Goal: Task Accomplishment & Management: Use online tool/utility

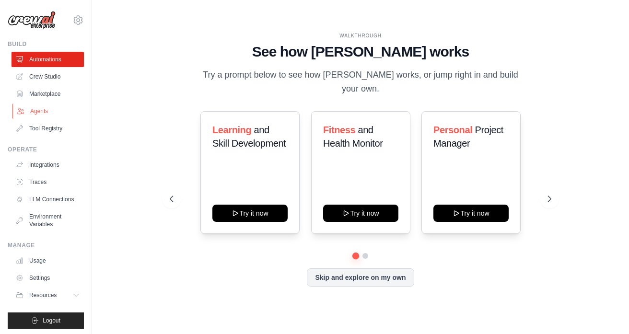
click at [41, 110] on link "Agents" at bounding box center [48, 110] width 72 height 15
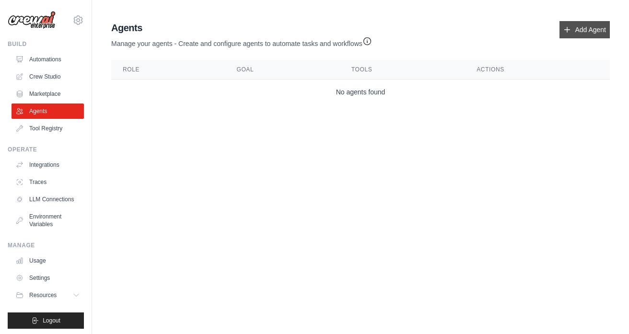
click at [568, 36] on link "Add Agent" at bounding box center [584, 29] width 50 height 17
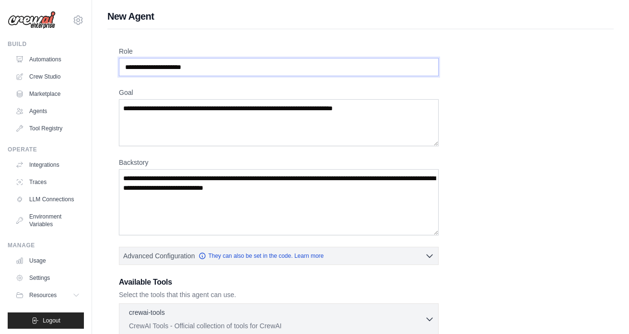
click at [208, 68] on input "Role" at bounding box center [279, 67] width 320 height 18
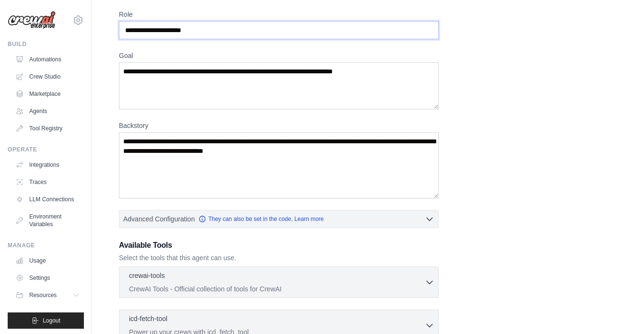
scroll to position [223, 0]
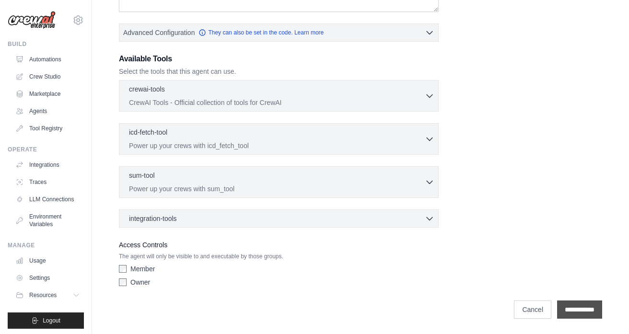
click at [567, 317] on input "**********" at bounding box center [579, 309] width 45 height 18
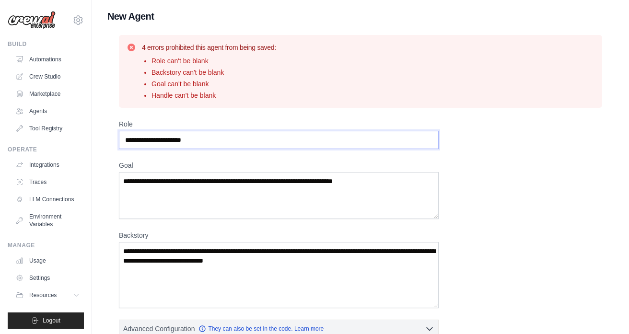
click at [264, 137] on input "Role" at bounding box center [279, 140] width 320 height 18
type input "**********"
click at [230, 198] on textarea "Goal" at bounding box center [279, 195] width 320 height 47
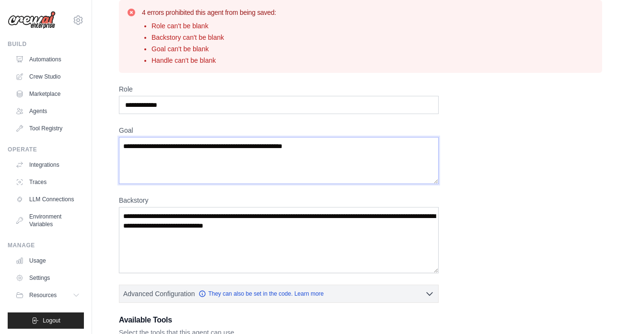
scroll to position [41, 0]
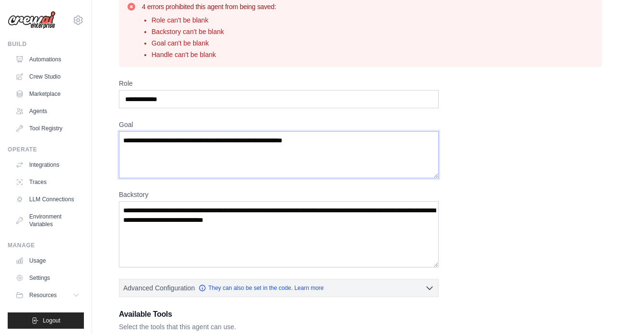
type textarea "**********"
click at [244, 232] on textarea "Backstory" at bounding box center [279, 234] width 320 height 66
click at [231, 212] on textarea "Backstory" at bounding box center [279, 234] width 320 height 66
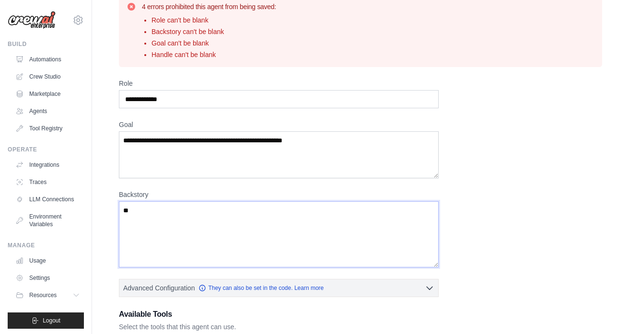
type textarea "*"
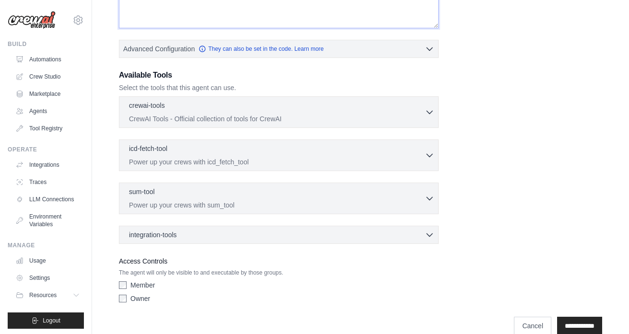
scroll to position [274, 0]
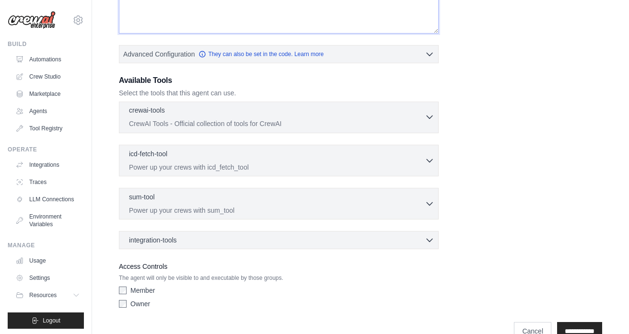
type textarea "**********"
click at [354, 122] on p "CrewAI Tools - Official collection of tools for CrewAI" at bounding box center [277, 124] width 296 height 10
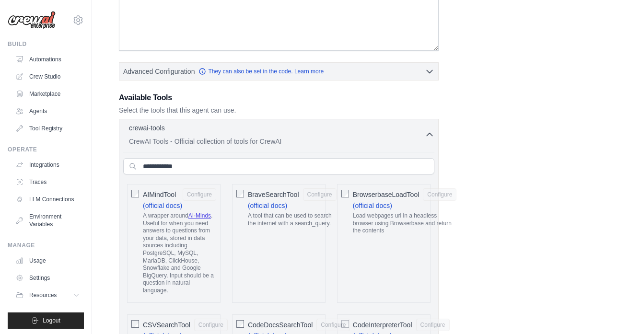
scroll to position [243, 0]
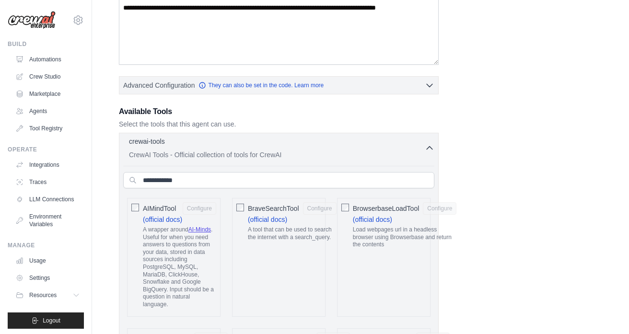
click at [427, 147] on icon "button" at bounding box center [429, 148] width 10 height 10
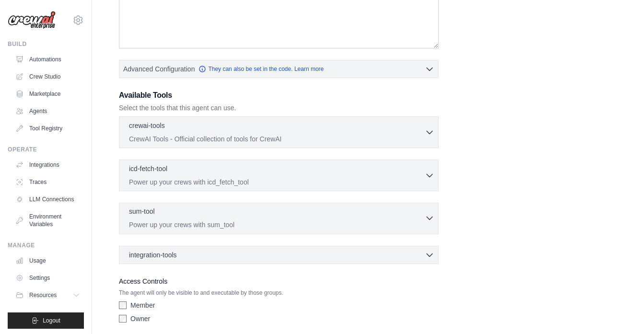
scroll to position [296, 0]
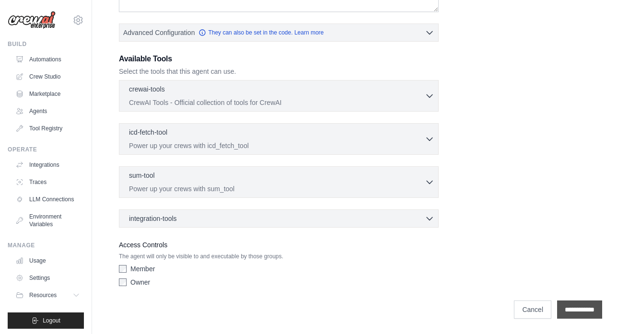
click at [570, 315] on input "**********" at bounding box center [579, 309] width 45 height 18
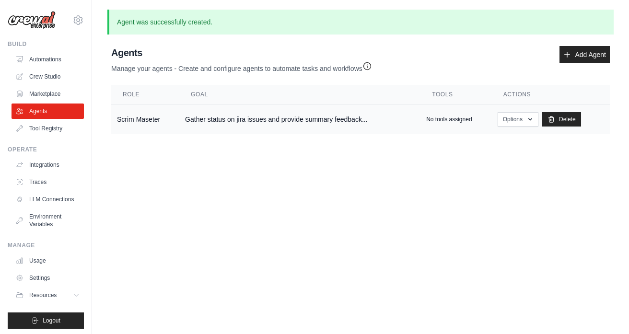
click at [408, 122] on td "Gather status on jira issues and provide summary feedback..." at bounding box center [299, 119] width 241 height 30
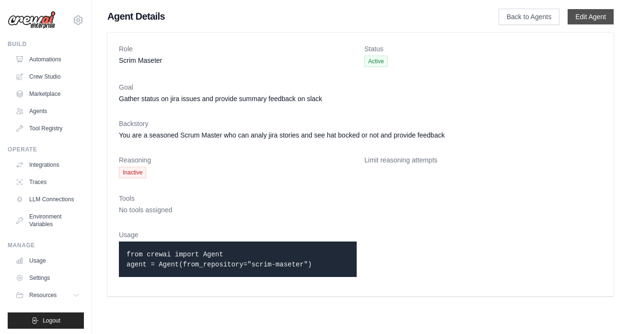
click at [587, 17] on link "Edit Agent" at bounding box center [590, 16] width 46 height 15
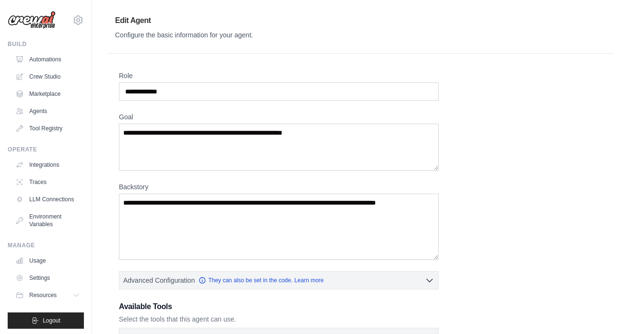
scroll to position [250, 0]
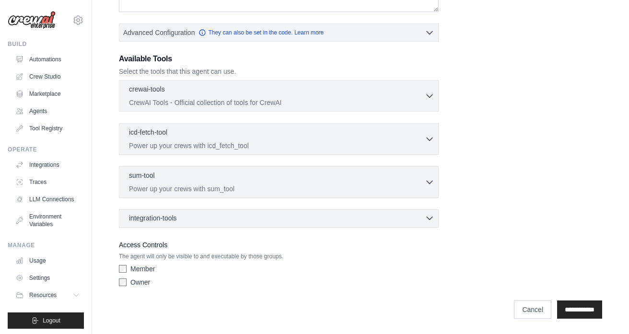
click at [266, 217] on div "integration-tools 0 selected" at bounding box center [281, 218] width 305 height 10
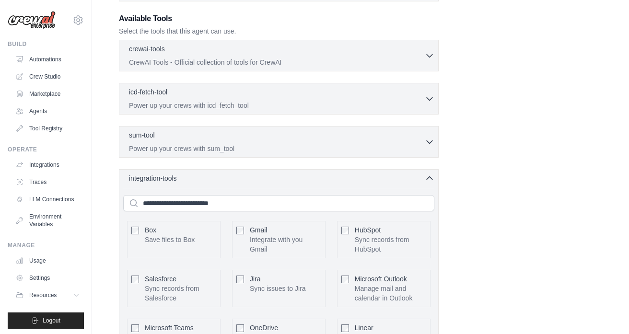
scroll to position [299, 0]
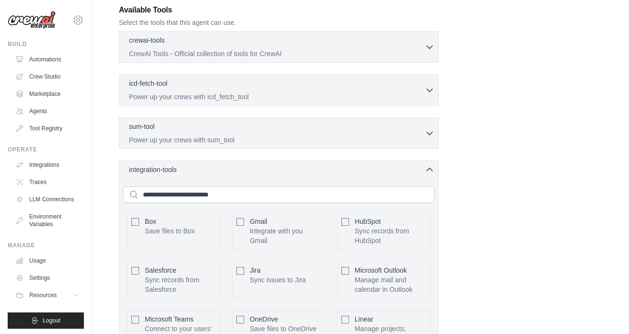
click at [247, 221] on div "Gmail Integrate with you Gmail Configure" at bounding box center [278, 230] width 93 height 37
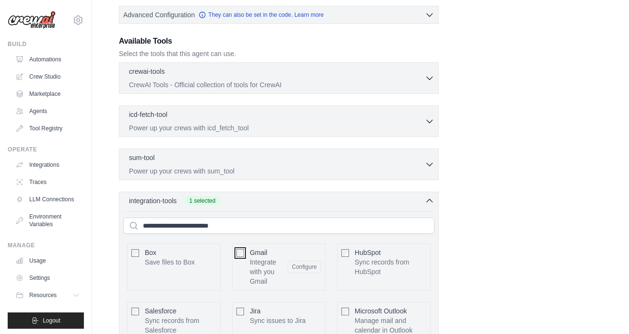
scroll to position [261, 0]
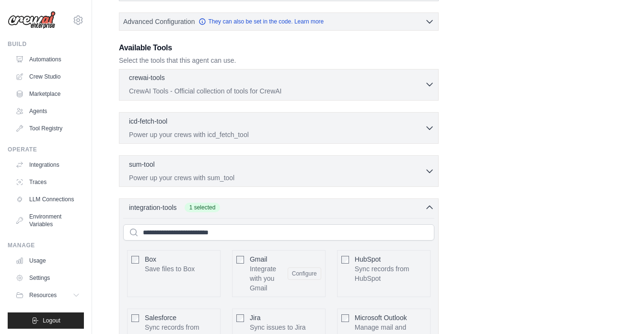
click at [300, 81] on div "crewai-tools 0 selected" at bounding box center [277, 78] width 296 height 11
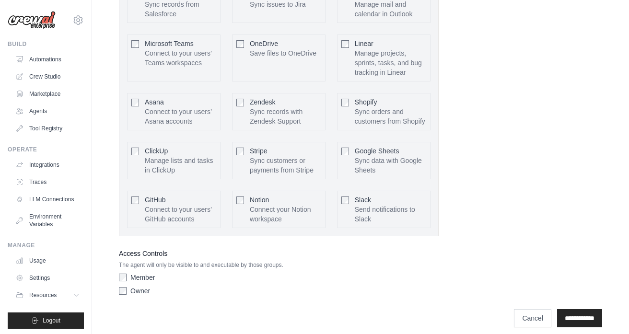
scroll to position [2545, 0]
click at [564, 311] on input "**********" at bounding box center [579, 317] width 45 height 18
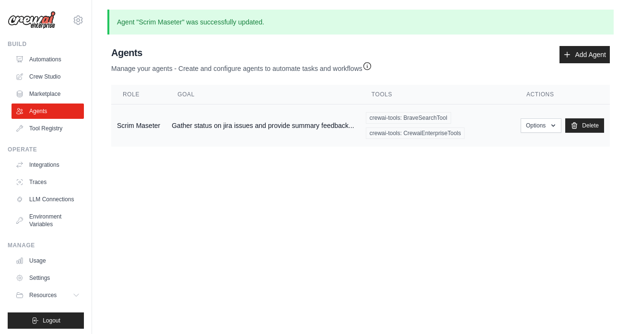
click at [314, 123] on td "Gather status on jira issues and provide summary feedback..." at bounding box center [263, 125] width 194 height 43
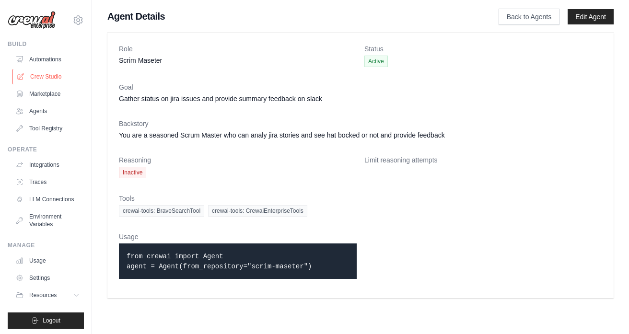
click at [53, 75] on link "Crew Studio" at bounding box center [48, 76] width 72 height 15
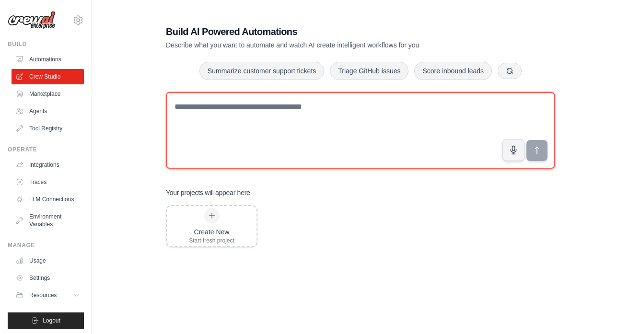
click at [255, 130] on textarea at bounding box center [360, 130] width 389 height 77
click at [250, 111] on textarea at bounding box center [360, 130] width 389 height 77
paste textarea "**********"
type textarea "**********"
drag, startPoint x: 400, startPoint y: 107, endPoint x: 164, endPoint y: 102, distance: 236.7
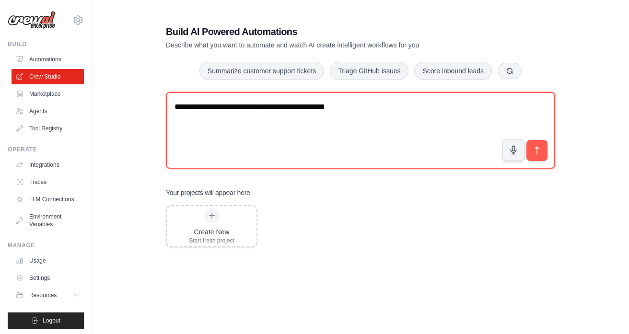
click at [164, 102] on div "**********" at bounding box center [360, 192] width 412 height 364
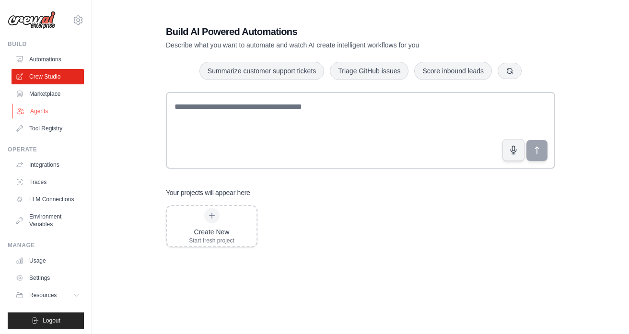
click at [44, 117] on link "Agents" at bounding box center [48, 110] width 72 height 15
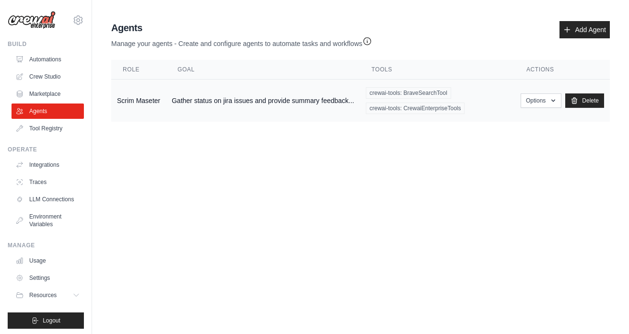
click at [205, 102] on td "Gather status on jira issues and provide summary feedback..." at bounding box center [263, 101] width 194 height 43
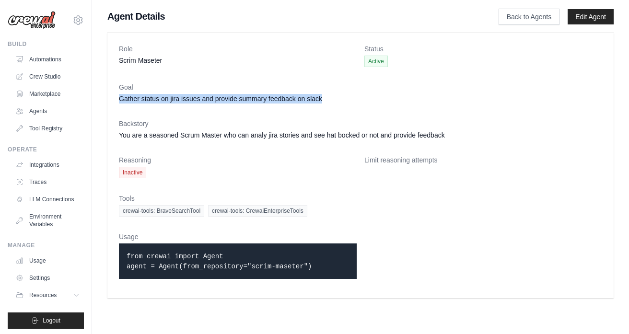
drag, startPoint x: 120, startPoint y: 100, endPoint x: 343, endPoint y: 102, distance: 223.2
click at [343, 102] on dd "Gather status on jira issues and provide summary feedback on slack" at bounding box center [360, 99] width 483 height 10
copy dd "Gather status on jira issues and provide summary feedback on slack"
click at [51, 83] on link "Crew Studio" at bounding box center [48, 76] width 72 height 15
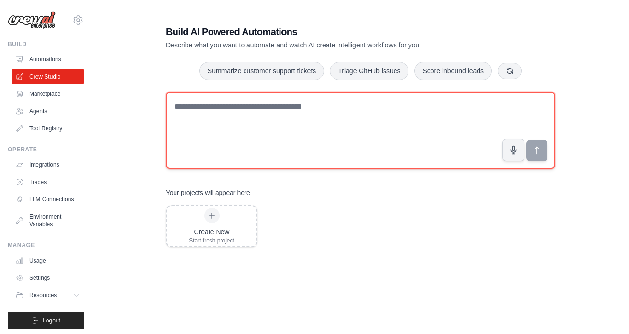
click at [208, 114] on textarea at bounding box center [360, 130] width 389 height 77
paste textarea "**********"
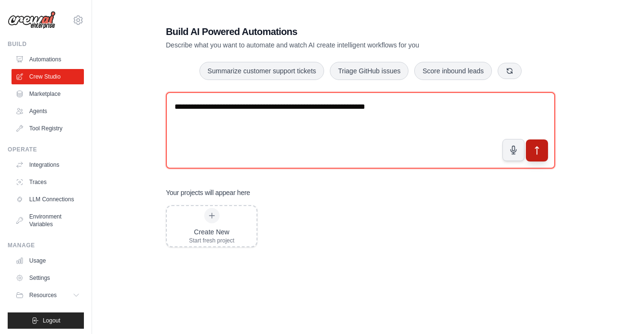
type textarea "**********"
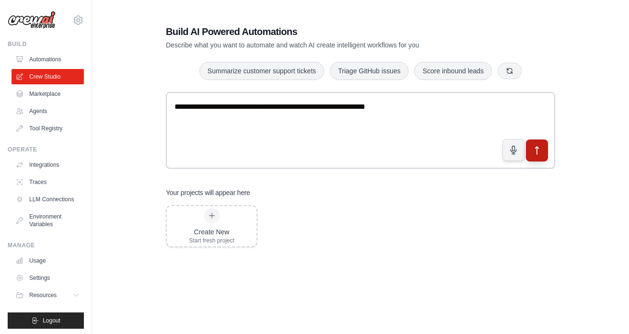
click at [537, 153] on icon "submit" at bounding box center [536, 151] width 3 height 8
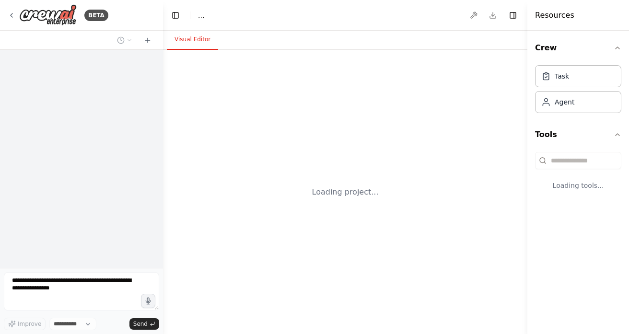
select select "****"
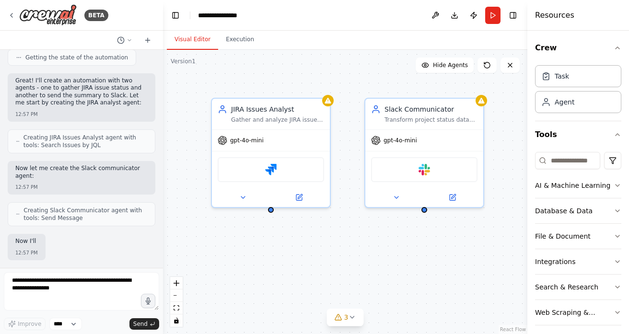
scroll to position [341, 0]
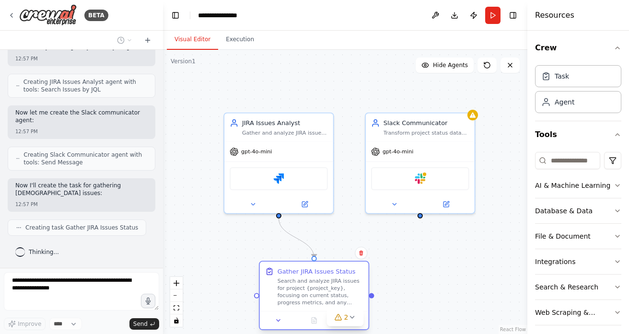
drag, startPoint x: 309, startPoint y: 308, endPoint x: 343, endPoint y: 280, distance: 43.5
click at [343, 280] on div "Search and analyze JIRA issues for project {project_key}, focusing on current s…" at bounding box center [320, 291] width 86 height 28
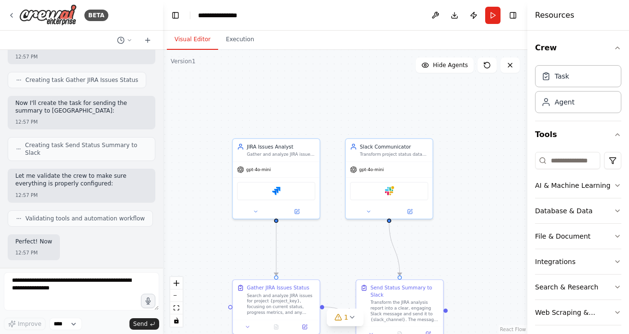
scroll to position [544, 0]
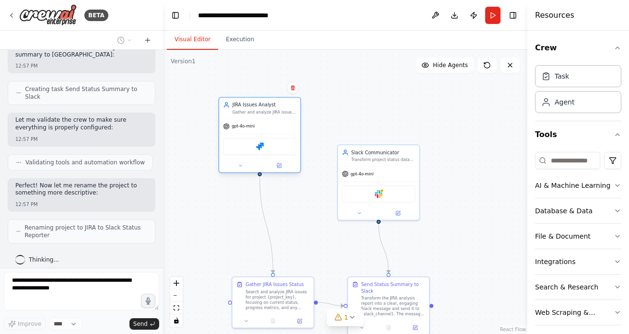
drag, startPoint x: 270, startPoint y: 176, endPoint x: 253, endPoint y: 118, distance: 59.9
click at [253, 119] on div "gpt-4o-mini" at bounding box center [259, 126] width 81 height 14
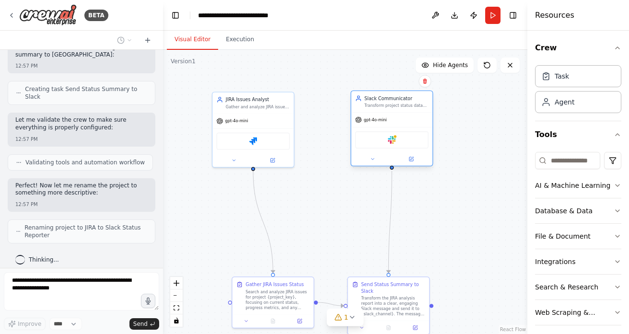
drag, startPoint x: 357, startPoint y: 167, endPoint x: 370, endPoint y: 116, distance: 52.5
click at [372, 116] on div "gpt-4o-mini" at bounding box center [391, 120] width 81 height 14
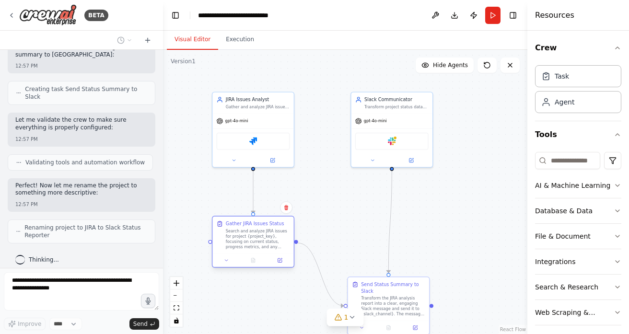
drag, startPoint x: 272, startPoint y: 292, endPoint x: 251, endPoint y: 233, distance: 61.8
click at [251, 233] on div "Search and analyze JIRA issues for project {project_key}, focusing on current s…" at bounding box center [258, 239] width 64 height 21
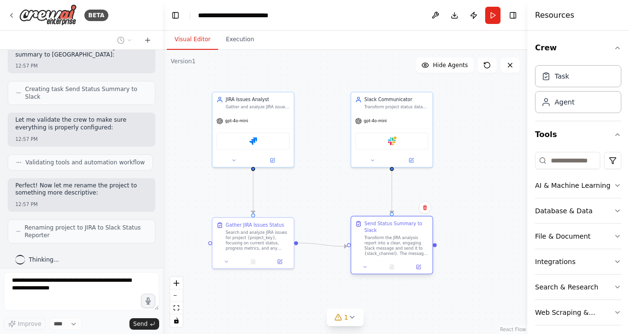
drag, startPoint x: 376, startPoint y: 296, endPoint x: 381, endPoint y: 238, distance: 58.2
click at [381, 238] on div "Transform the JIRA analysis report into a clear, engaging Slack message and sen…" at bounding box center [396, 245] width 64 height 21
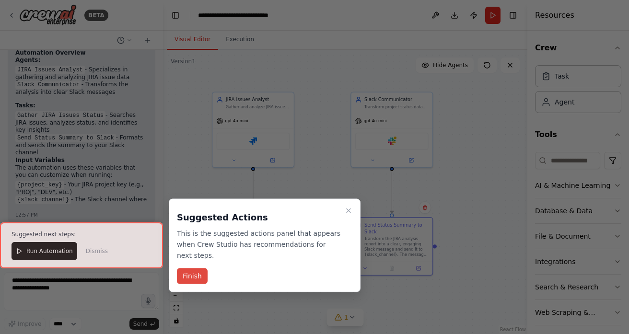
click at [189, 277] on button "Finish" at bounding box center [192, 276] width 31 height 16
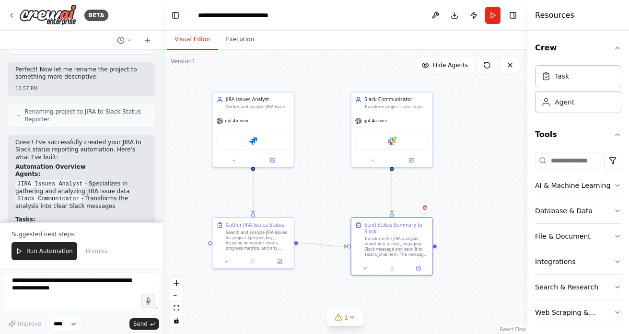
scroll to position [661, 0]
click at [246, 142] on div "Jira" at bounding box center [253, 139] width 73 height 17
click at [309, 79] on div ".deletable-edge-delete-btn { width: 20px; height: 20px; border: 0px solid #ffff…" at bounding box center [345, 192] width 364 height 284
click at [273, 158] on icon at bounding box center [272, 158] width 3 height 3
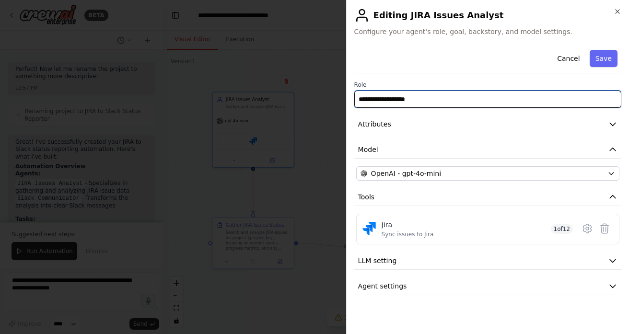
click at [433, 102] on input "**********" at bounding box center [487, 99] width 267 height 17
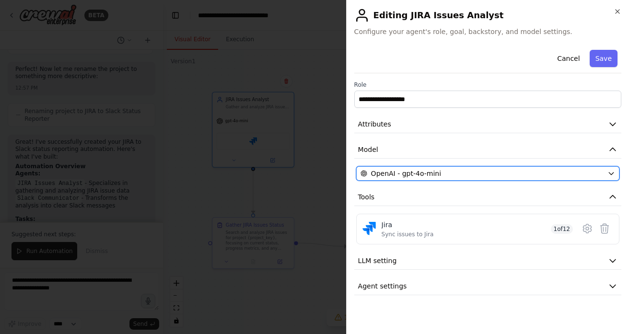
click at [405, 176] on span "OpenAI - gpt-4o-mini" at bounding box center [406, 174] width 70 height 10
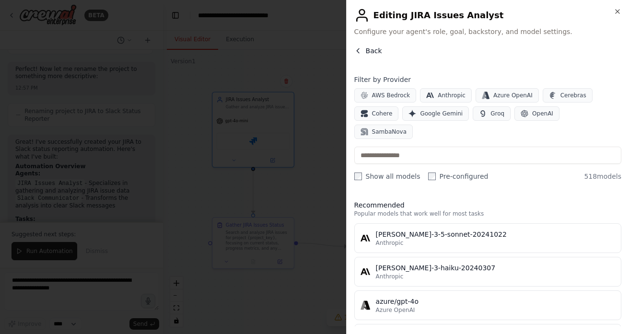
click at [357, 47] on icon "button" at bounding box center [358, 51] width 8 height 8
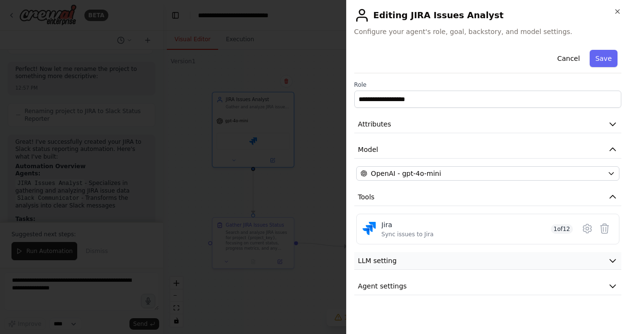
click at [409, 264] on button "LLM setting" at bounding box center [487, 261] width 267 height 18
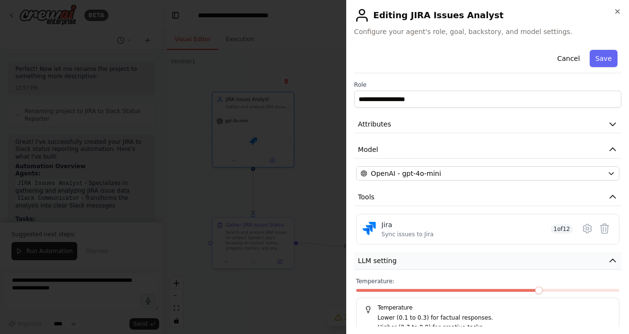
scroll to position [45, 0]
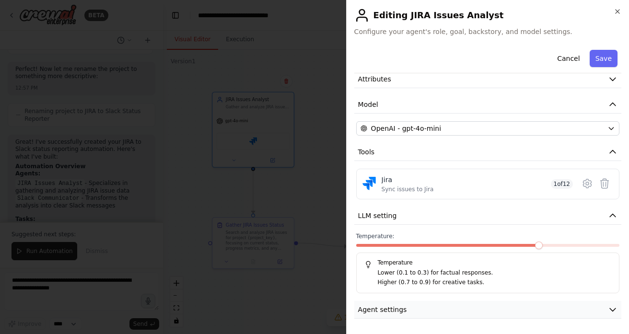
click at [409, 308] on button "Agent settings" at bounding box center [487, 310] width 267 height 18
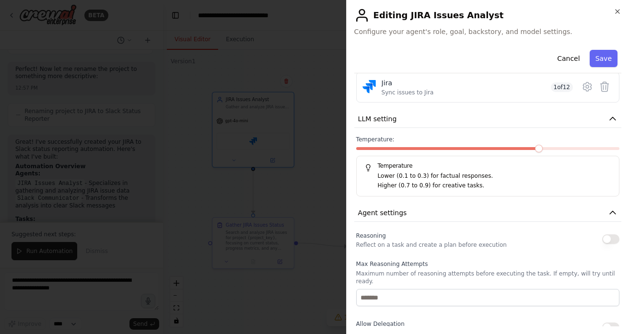
scroll to position [0, 0]
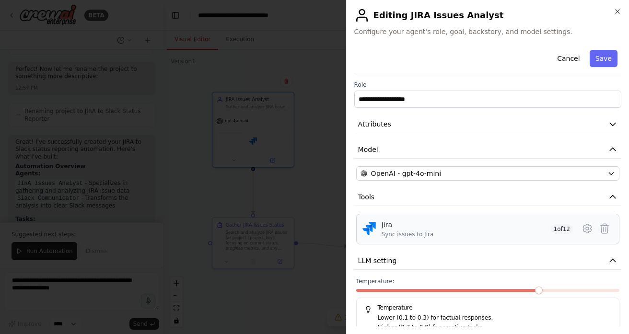
click at [449, 234] on div "Jira Sync issues to Jira 1 of 12" at bounding box center [476, 229] width 191 height 18
click at [586, 228] on icon at bounding box center [586, 228] width 11 height 11
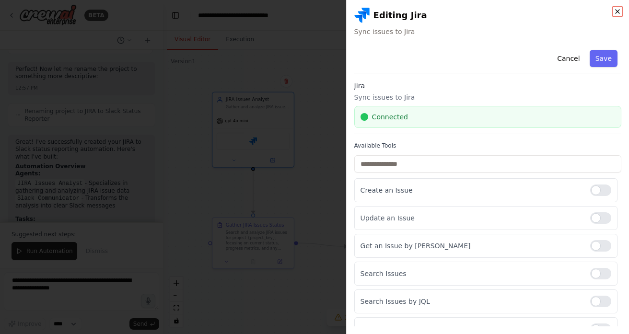
click at [616, 12] on icon "button" at bounding box center [617, 12] width 4 height 4
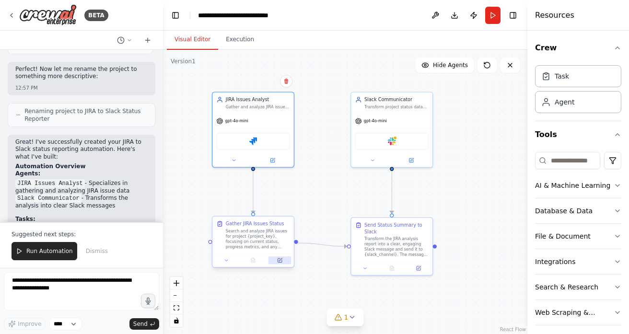
click at [279, 263] on button at bounding box center [279, 260] width 23 height 8
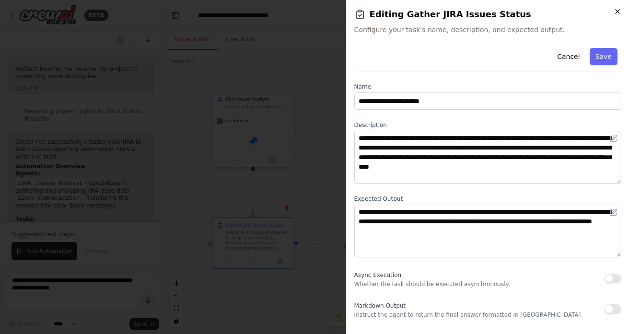
click at [617, 11] on icon "button" at bounding box center [617, 12] width 4 height 4
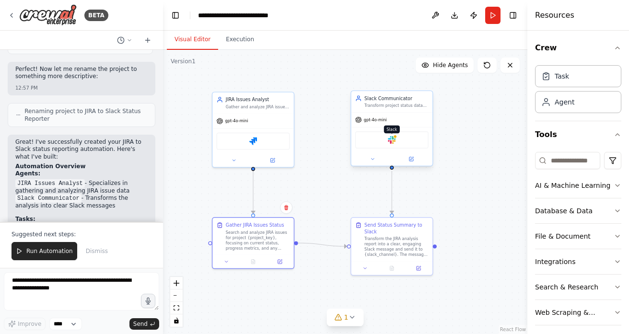
click at [393, 142] on img at bounding box center [392, 140] width 8 height 8
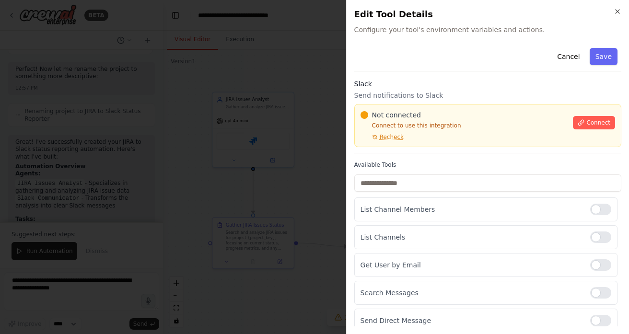
click at [620, 4] on div "Close Edit Tool Details Configure your tool's environment variables and actions…" at bounding box center [487, 167] width 283 height 334
click at [618, 8] on icon "button" at bounding box center [617, 12] width 8 height 8
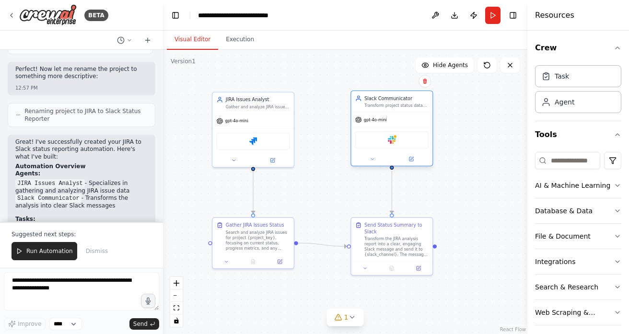
click at [396, 140] on div "Slack" at bounding box center [391, 139] width 73 height 17
click at [375, 159] on button at bounding box center [372, 159] width 37 height 8
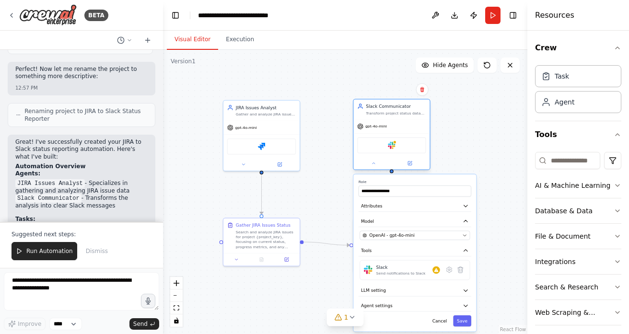
click at [376, 169] on div at bounding box center [391, 163] width 76 height 12
click at [375, 165] on icon at bounding box center [373, 162] width 5 height 5
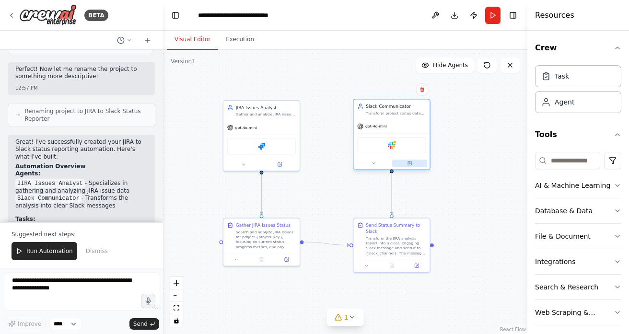
click at [408, 161] on icon at bounding box center [410, 163] width 4 height 4
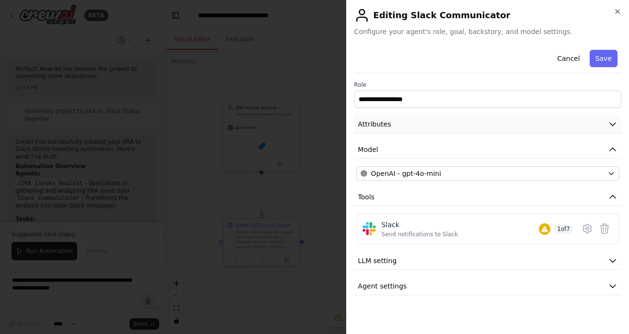
click at [458, 126] on button "Attributes" at bounding box center [487, 124] width 267 height 18
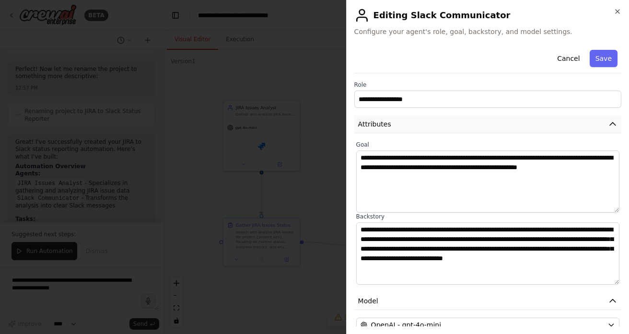
click at [458, 126] on button "Attributes" at bounding box center [487, 124] width 267 height 18
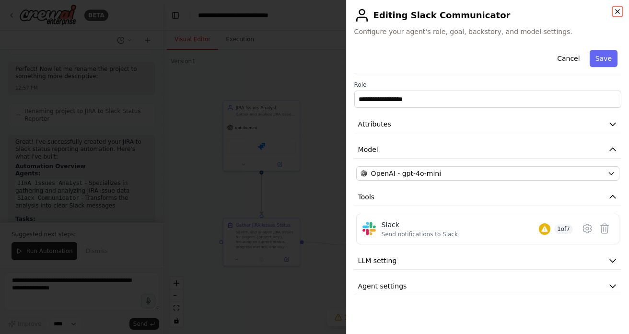
click at [616, 12] on icon "button" at bounding box center [617, 12] width 4 height 4
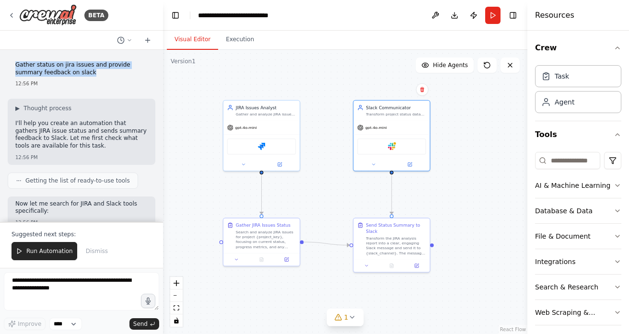
drag, startPoint x: 15, startPoint y: 64, endPoint x: 93, endPoint y: 73, distance: 78.6
click at [93, 73] on div "Gather status on jira issues and provide summary feedback on slack 12:56 PM" at bounding box center [82, 74] width 148 height 34
copy p "Gather status on jira issues and provide summary feedback on slack"
